Goal: Information Seeking & Learning: Learn about a topic

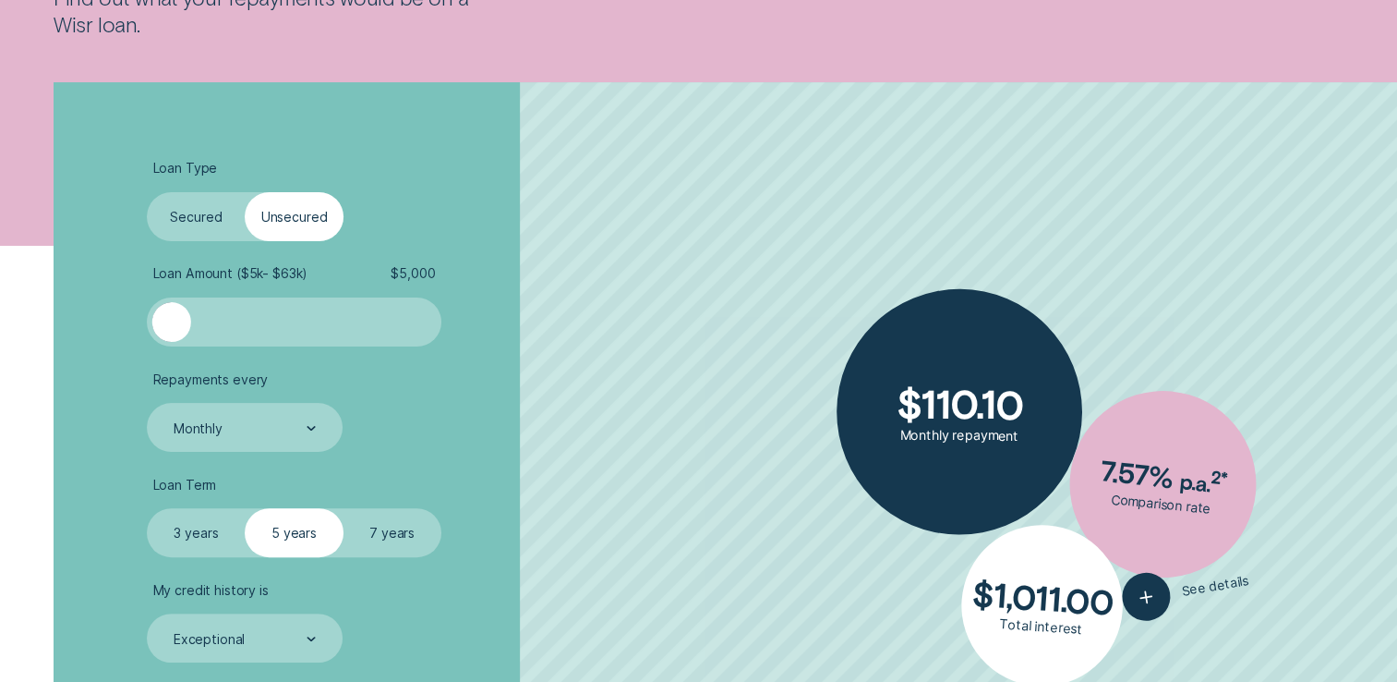
scroll to position [462, 0]
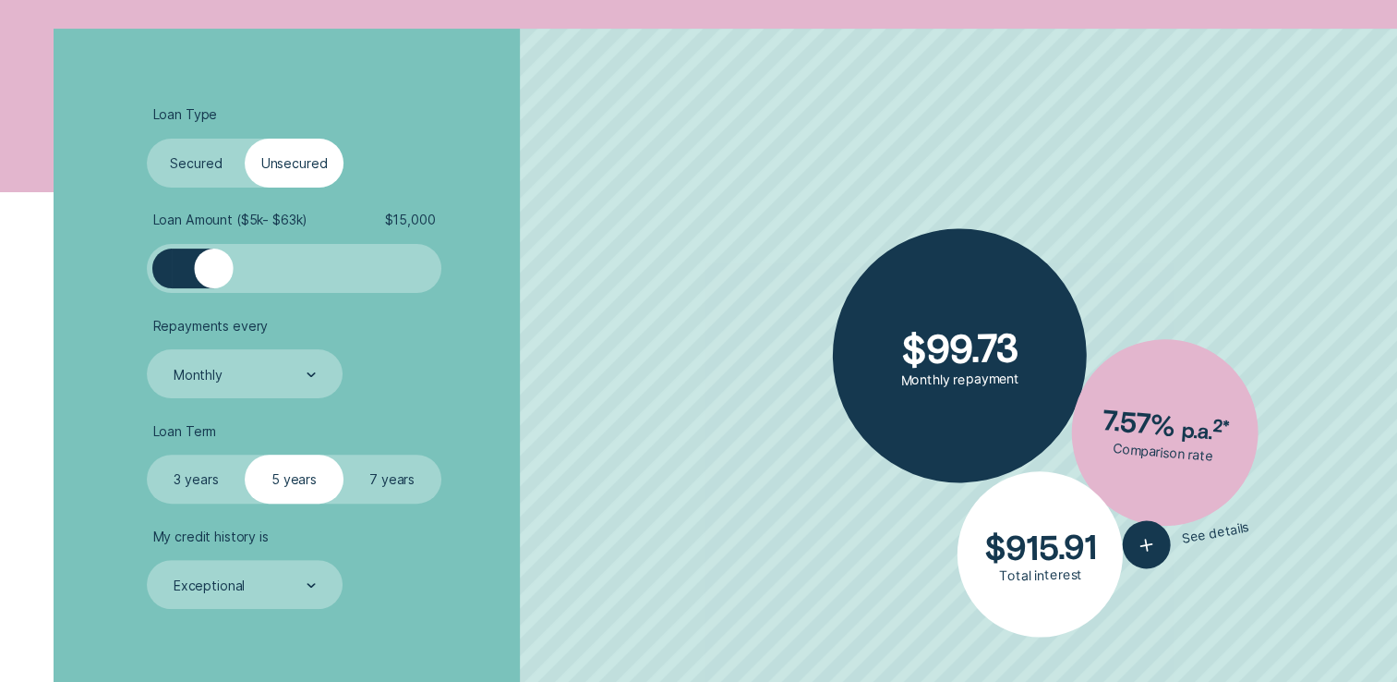
drag, startPoint x: 175, startPoint y: 274, endPoint x: 215, endPoint y: 277, distance: 39.8
click at [215, 277] on div at bounding box center [213, 267] width 39 height 39
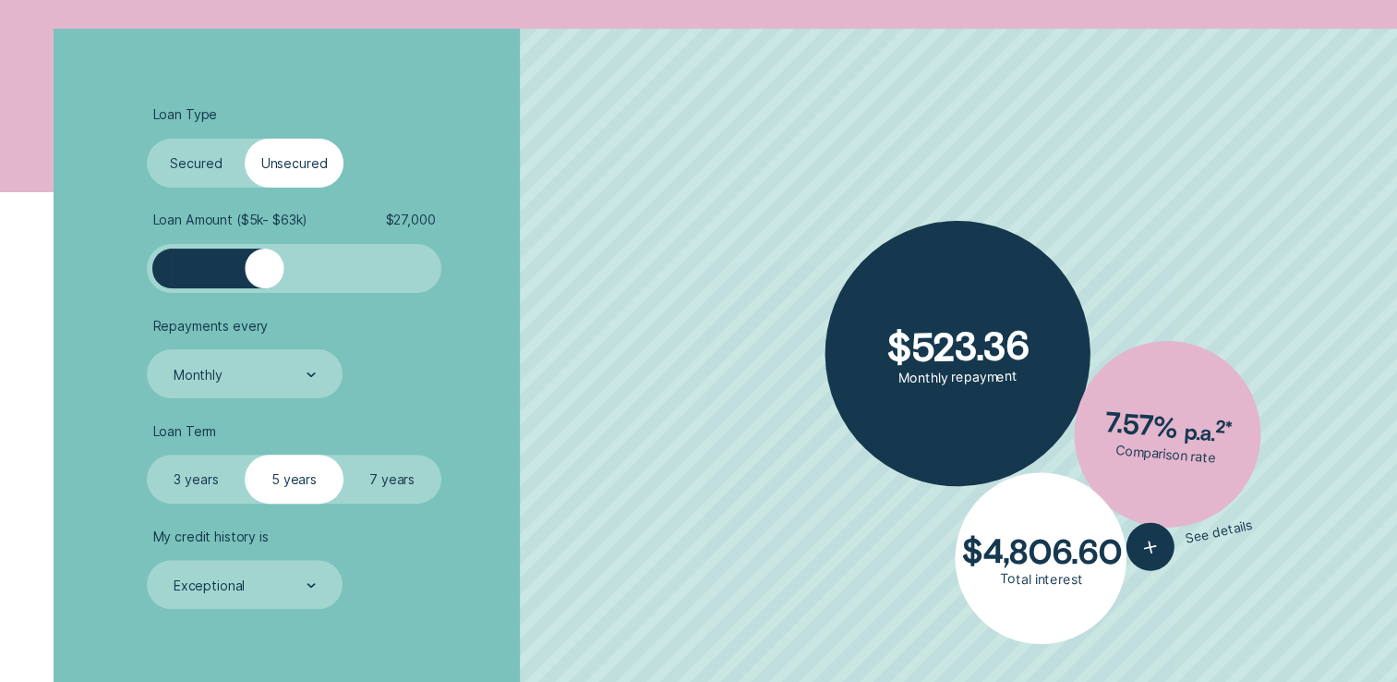
drag, startPoint x: 220, startPoint y: 272, endPoint x: 264, endPoint y: 276, distance: 44.6
click at [264, 276] on div at bounding box center [264, 267] width 39 height 39
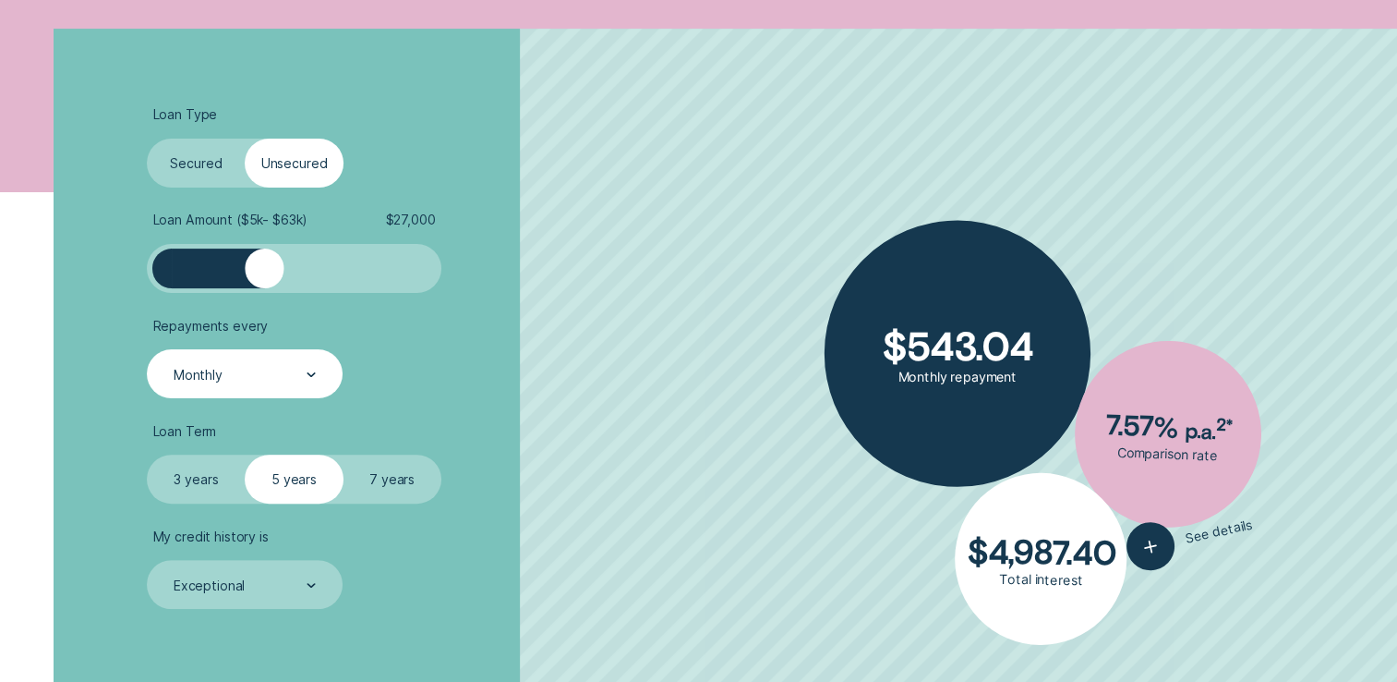
click at [317, 371] on div "Monthly" at bounding box center [244, 373] width 195 height 49
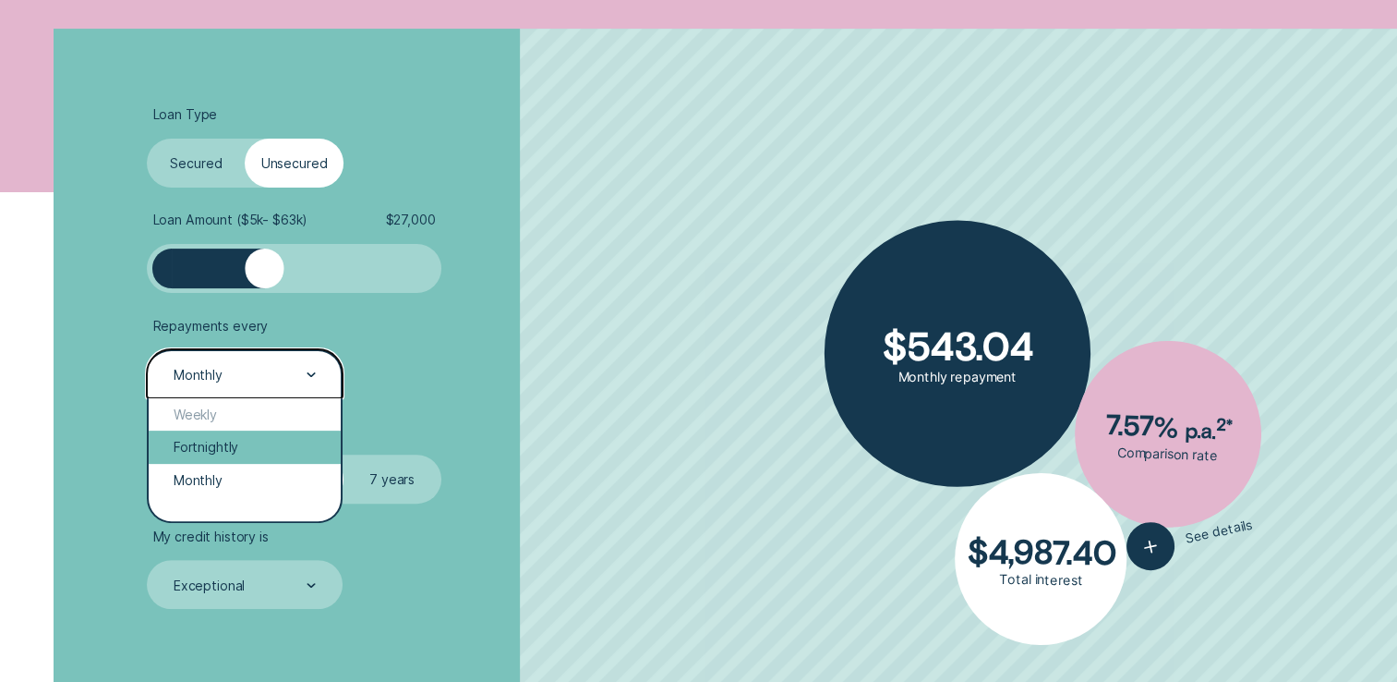
click at [203, 442] on div "Fortnightly" at bounding box center [244, 446] width 191 height 32
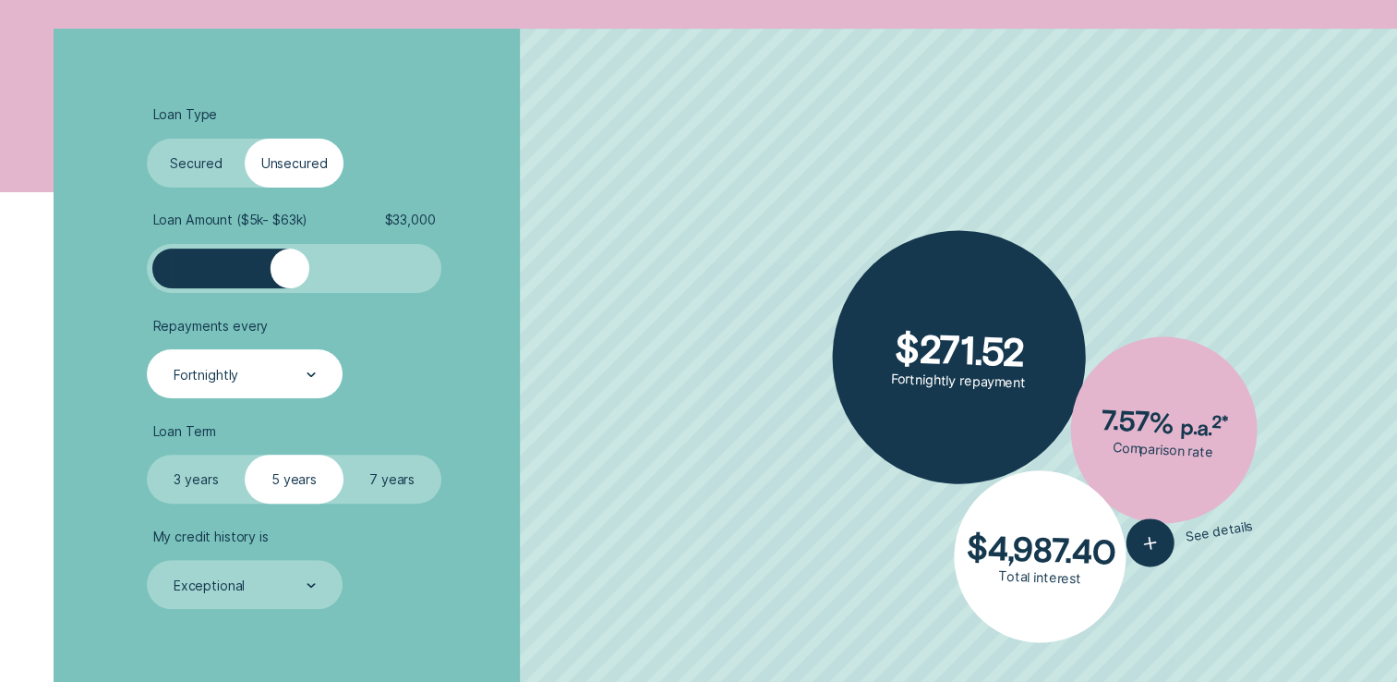
drag, startPoint x: 273, startPoint y: 272, endPoint x: 292, endPoint y: 271, distance: 18.5
click at [292, 271] on div at bounding box center [290, 267] width 39 height 39
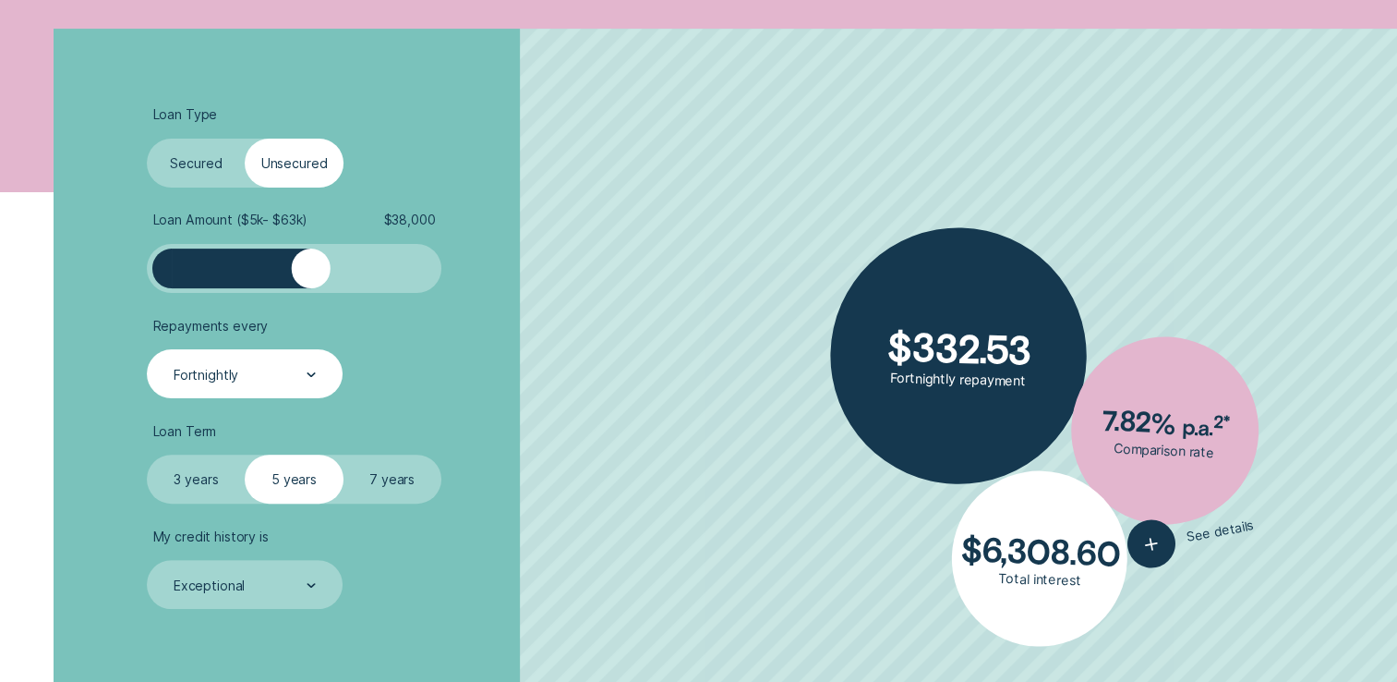
drag, startPoint x: 292, startPoint y: 274, endPoint x: 310, endPoint y: 274, distance: 18.5
click at [310, 274] on div at bounding box center [311, 267] width 39 height 39
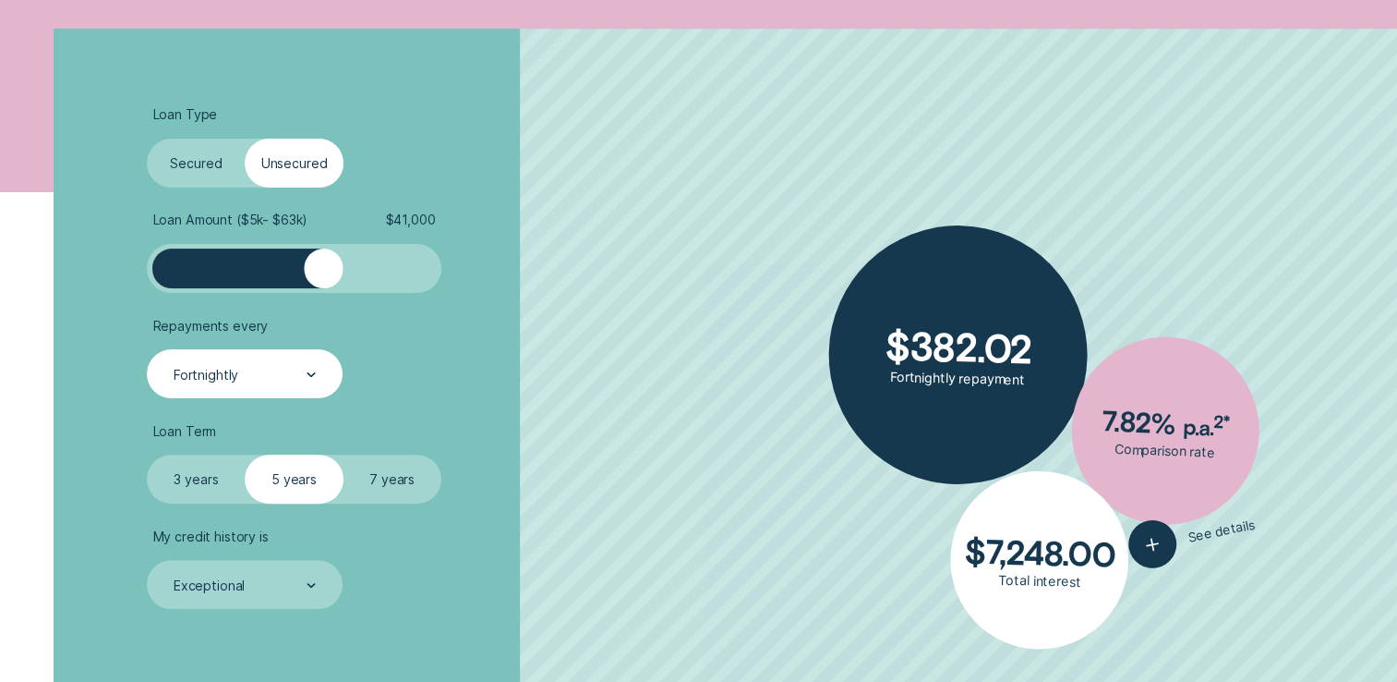
drag, startPoint x: 311, startPoint y: 272, endPoint x: 324, endPoint y: 272, distance: 12.9
click at [324, 272] on div at bounding box center [323, 267] width 39 height 39
drag, startPoint x: 331, startPoint y: 267, endPoint x: 319, endPoint y: 263, distance: 12.6
click at [319, 263] on div at bounding box center [319, 267] width 39 height 39
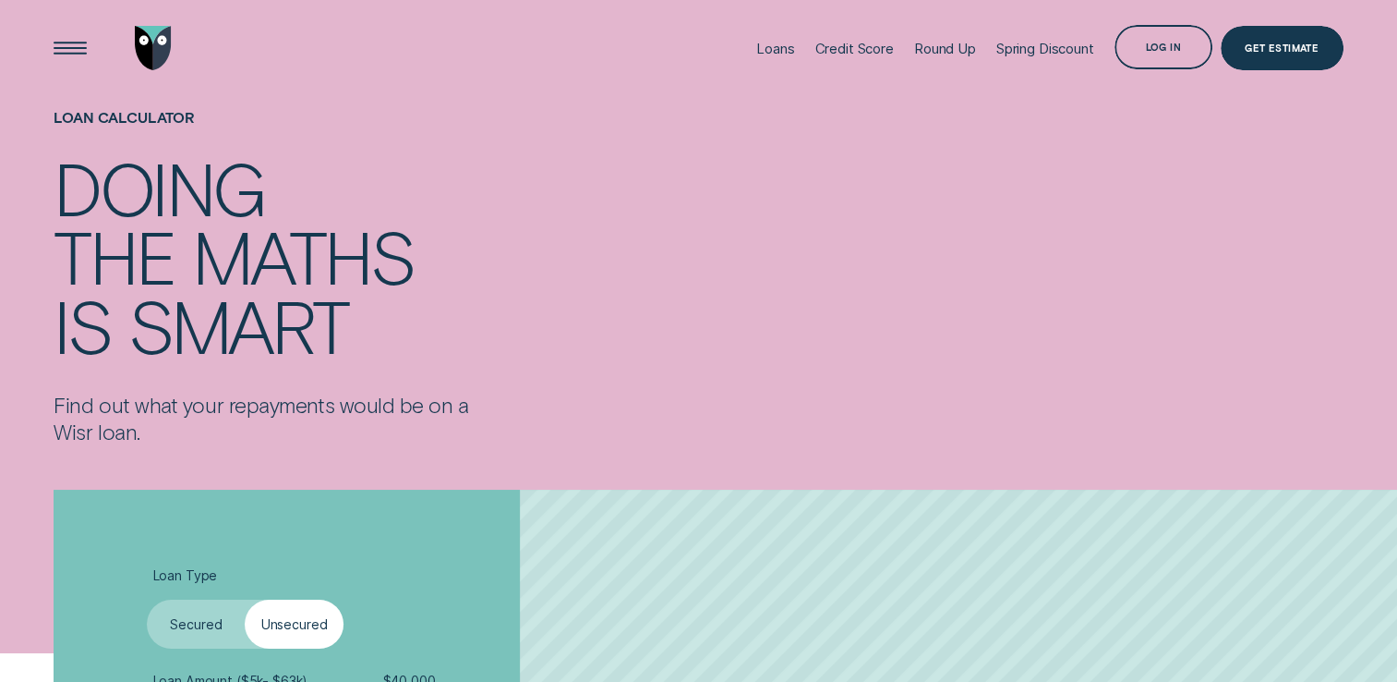
scroll to position [0, 0]
click at [860, 50] on div "Credit Score" at bounding box center [855, 50] width 79 height 18
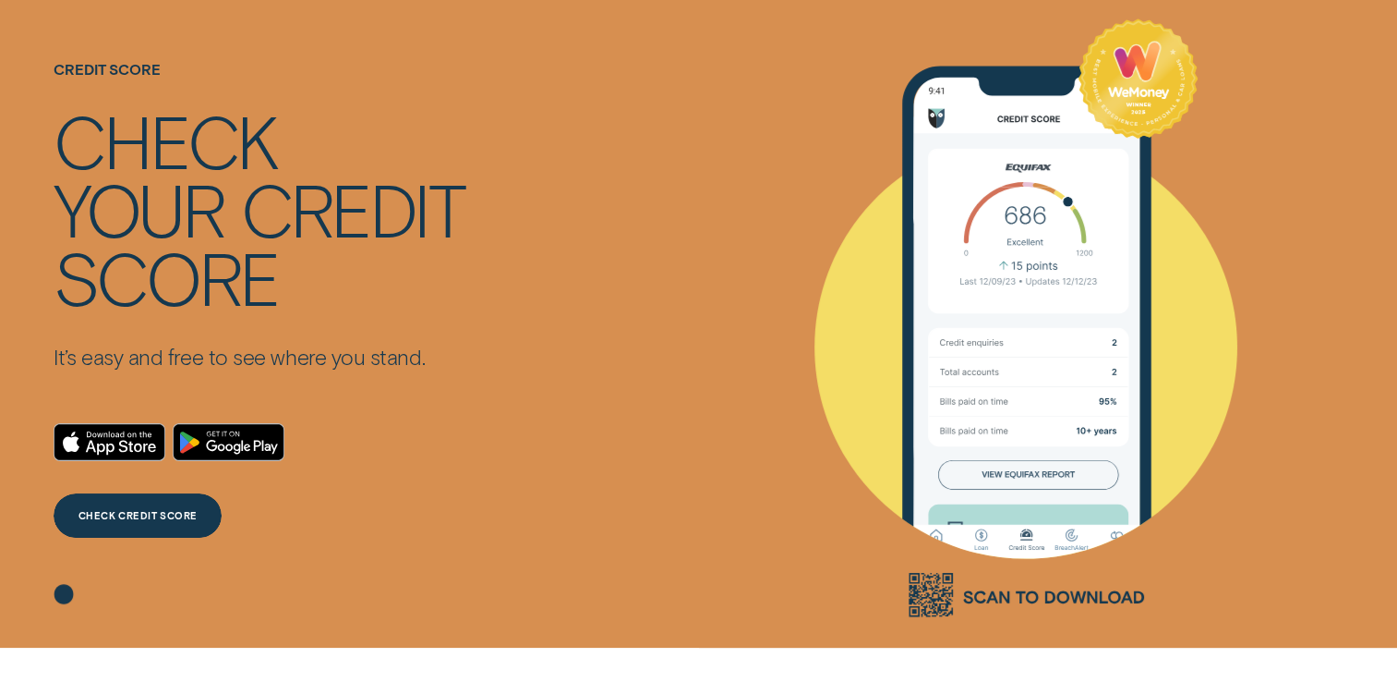
scroll to position [92, 0]
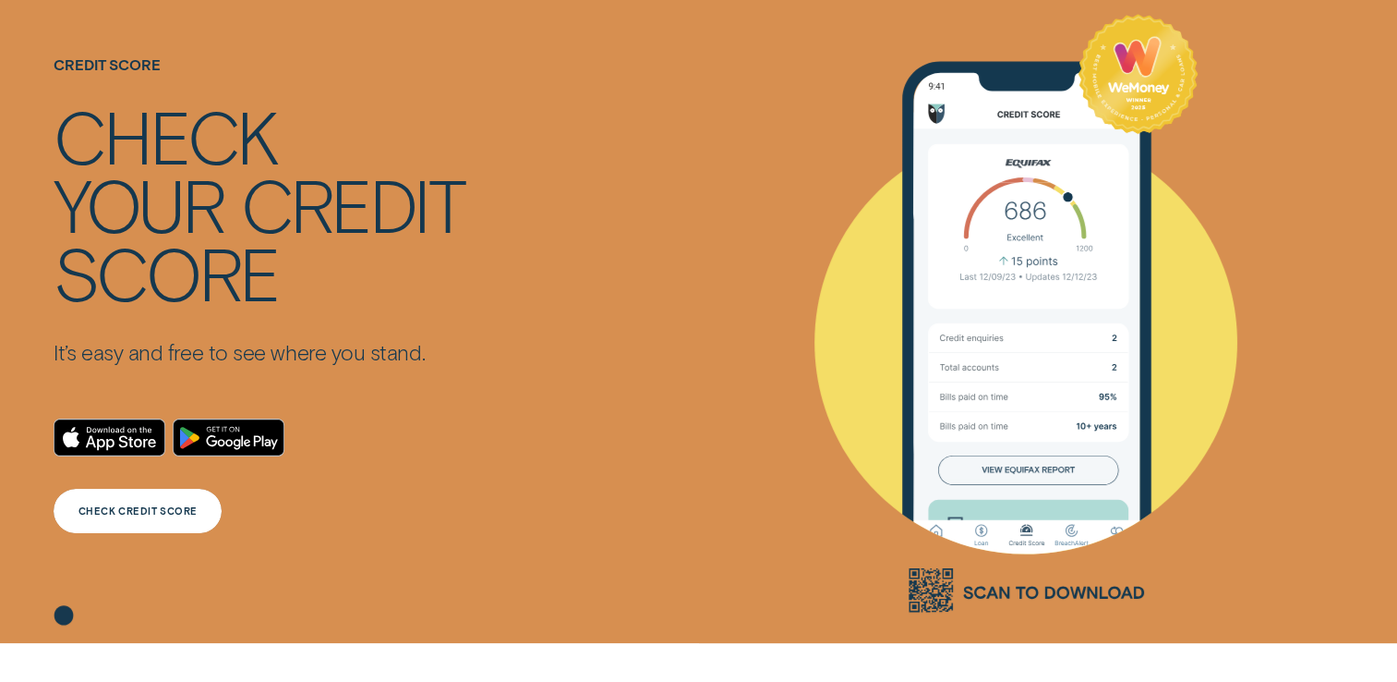
click at [152, 506] on div "CHECK CREDIT SCORE" at bounding box center [138, 510] width 119 height 8
